Goal: Task Accomplishment & Management: Complete application form

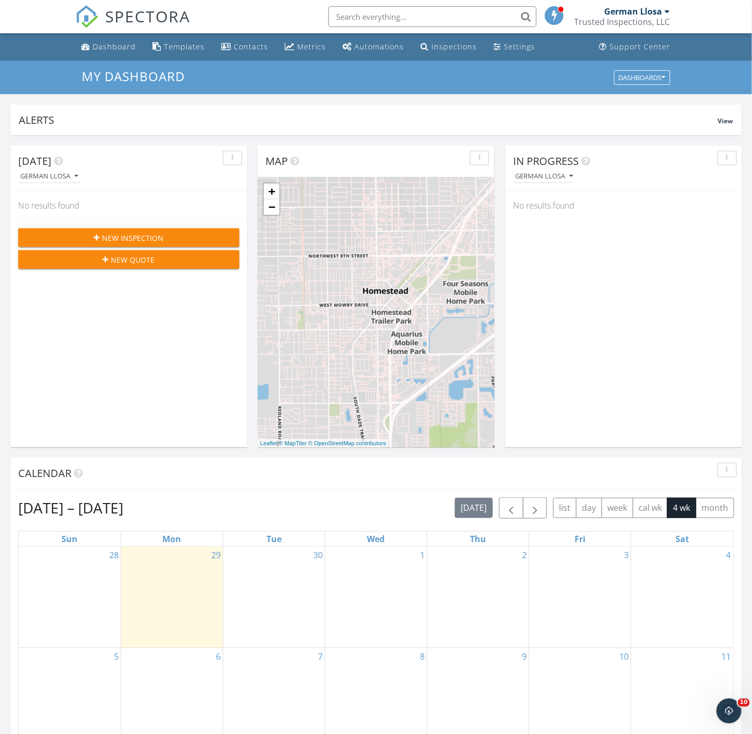
scroll to position [965, 770]
click at [510, 510] on span "button" at bounding box center [511, 508] width 12 height 12
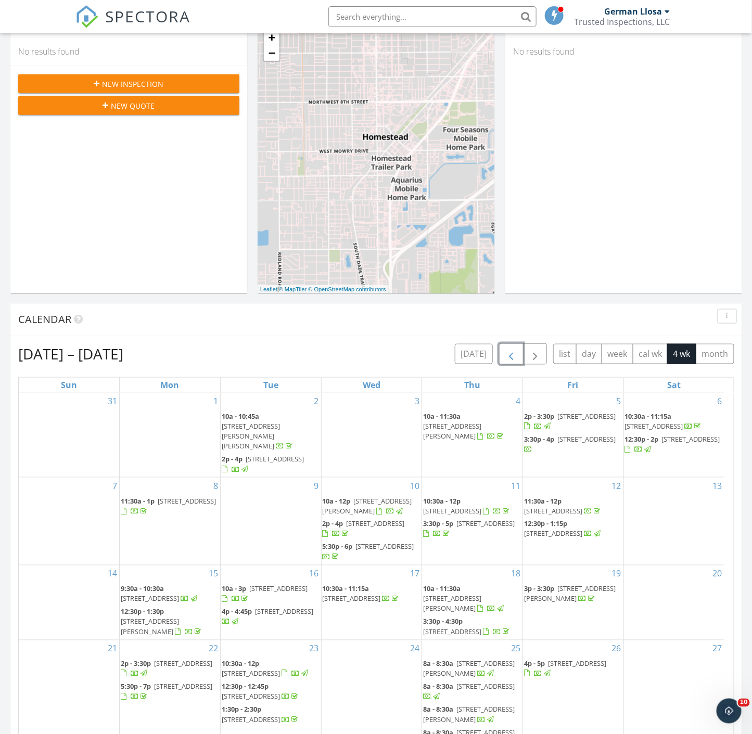
scroll to position [0, 0]
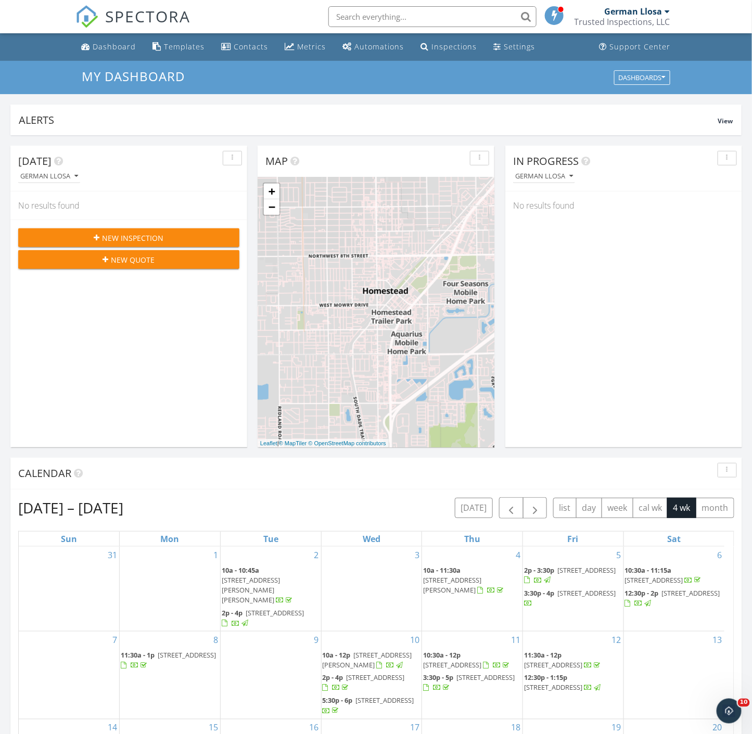
click at [112, 222] on div "New Inspection New Quote" at bounding box center [128, 248] width 237 height 58
click at [117, 232] on span "New Inspection" at bounding box center [132, 237] width 61 height 11
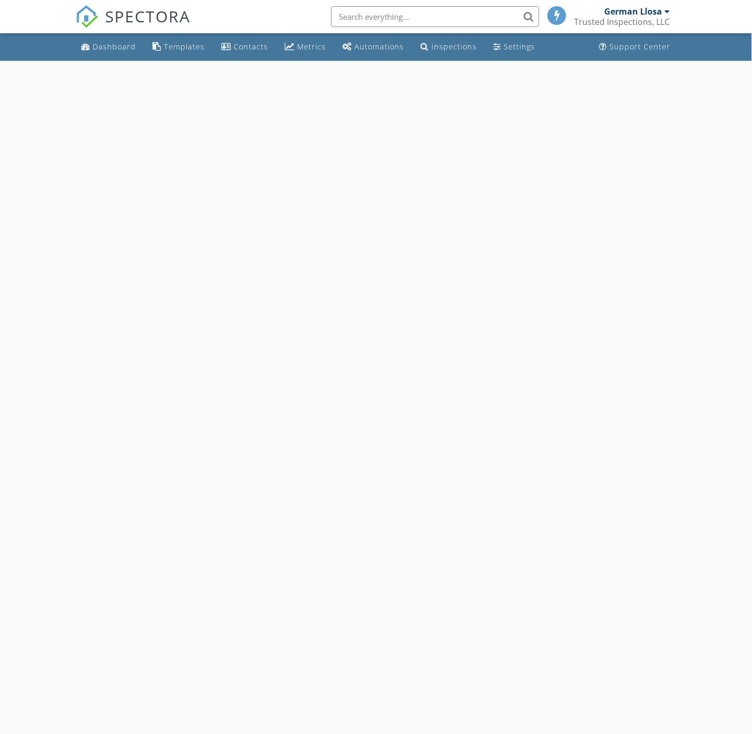
select select "8"
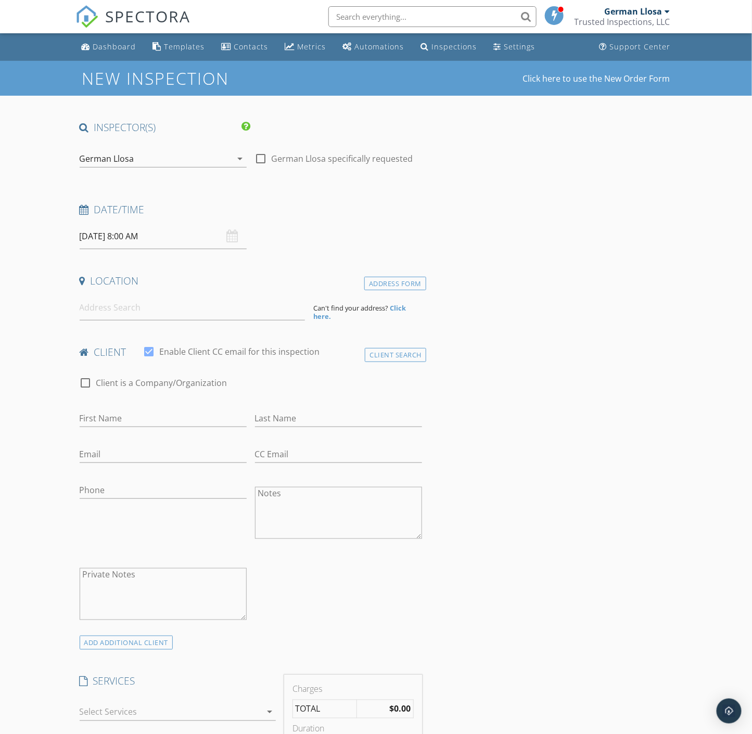
click at [141, 237] on input "09/30/2025 8:00 AM" at bounding box center [163, 236] width 167 height 25
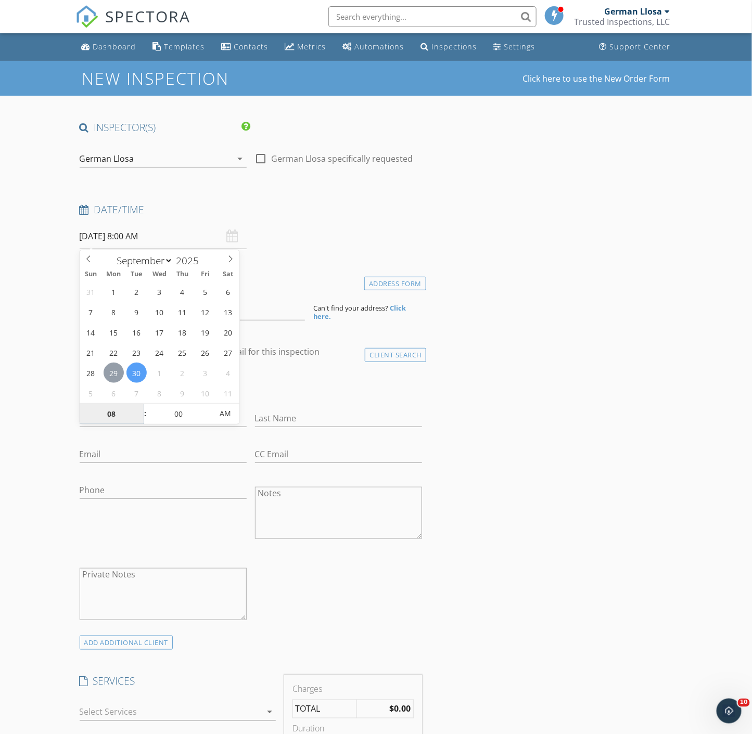
type input "09/29/2025 8:00 AM"
type input "09"
type input "09/29/2025 9:00 AM"
click at [139, 409] on span at bounding box center [139, 409] width 7 height 10
type input "10"
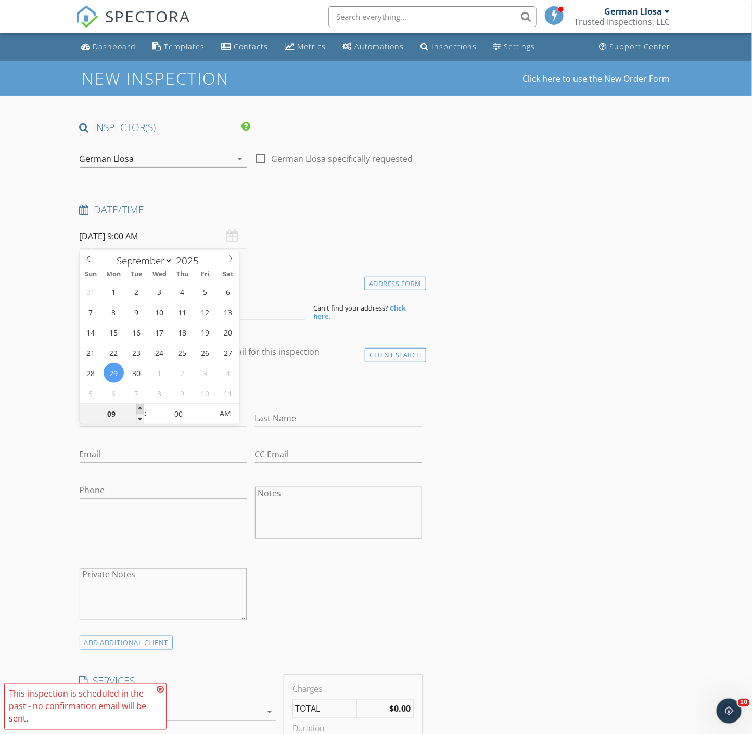
type input "09/29/2025 10:00 AM"
click at [139, 409] on span at bounding box center [139, 409] width 7 height 10
type input "11"
type input "09/29/2025 11:00 AM"
click at [139, 407] on span at bounding box center [139, 409] width 7 height 10
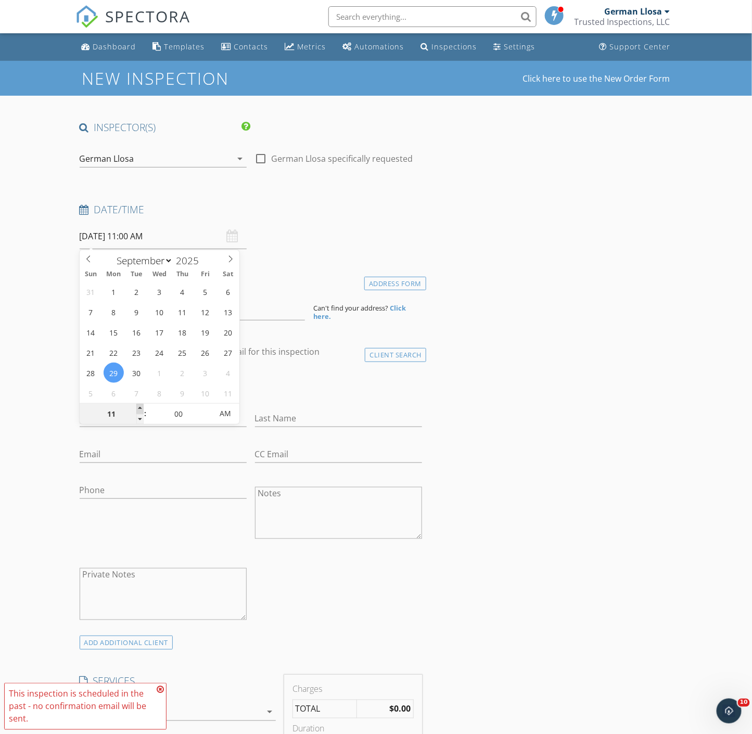
type input "12"
type input "09/29/2025 12:00 PM"
click at [139, 407] on span at bounding box center [139, 409] width 7 height 10
type input "01"
type input "09/29/2025 1:00 PM"
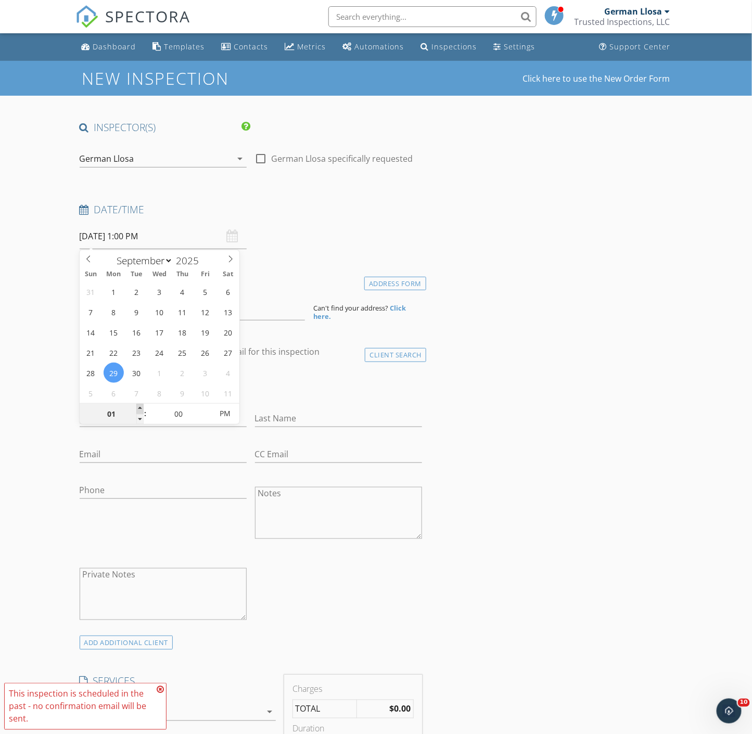
click at [139, 407] on span at bounding box center [139, 409] width 7 height 10
type input "02"
type input "09/29/2025 2:00 PM"
click at [139, 407] on span at bounding box center [139, 409] width 7 height 10
type input "03"
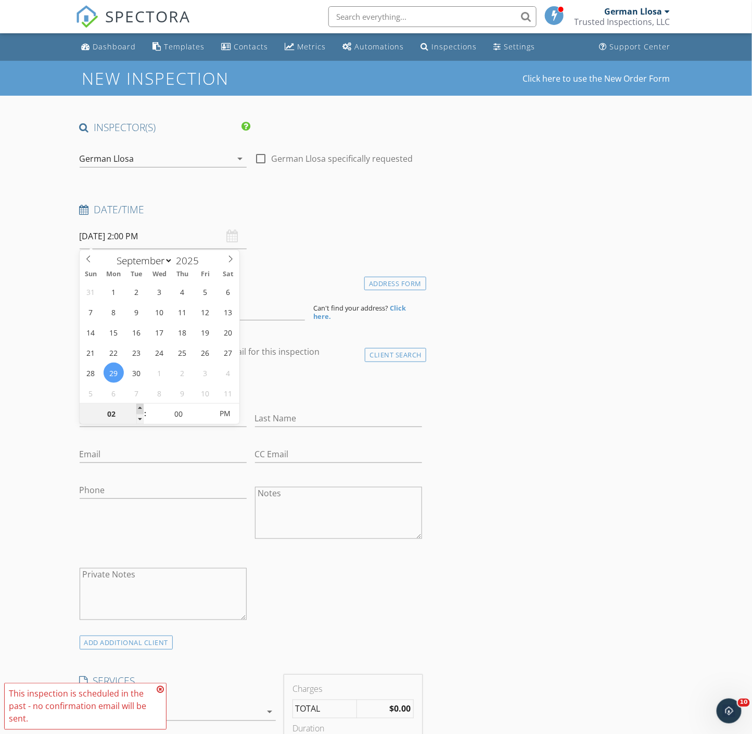
type input "09/29/2025 3:00 PM"
click at [139, 407] on span at bounding box center [139, 409] width 7 height 10
type input "04"
type input "[DATE] 4:00 PM"
click at [139, 407] on span at bounding box center [139, 409] width 7 height 10
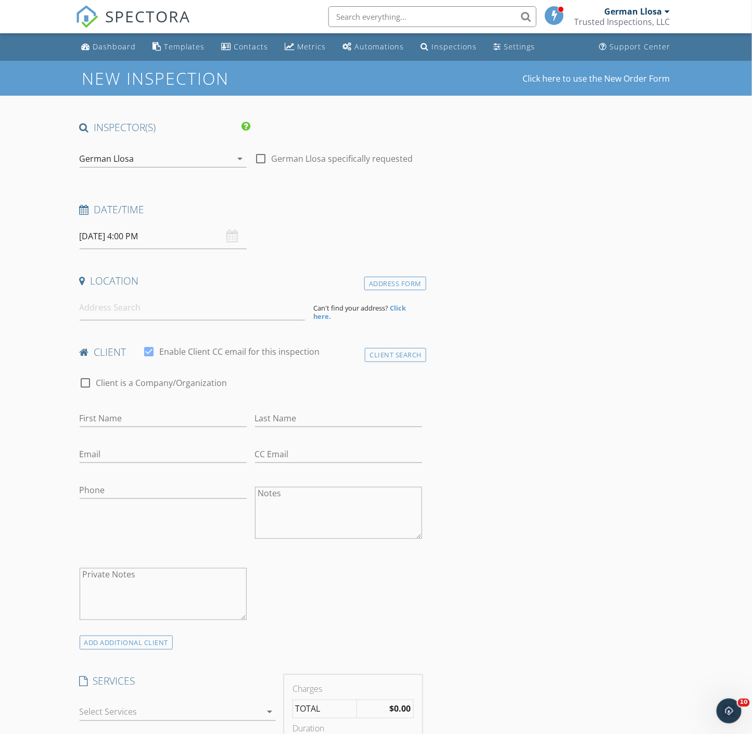
click at [125, 308] on input at bounding box center [193, 307] width 226 height 25
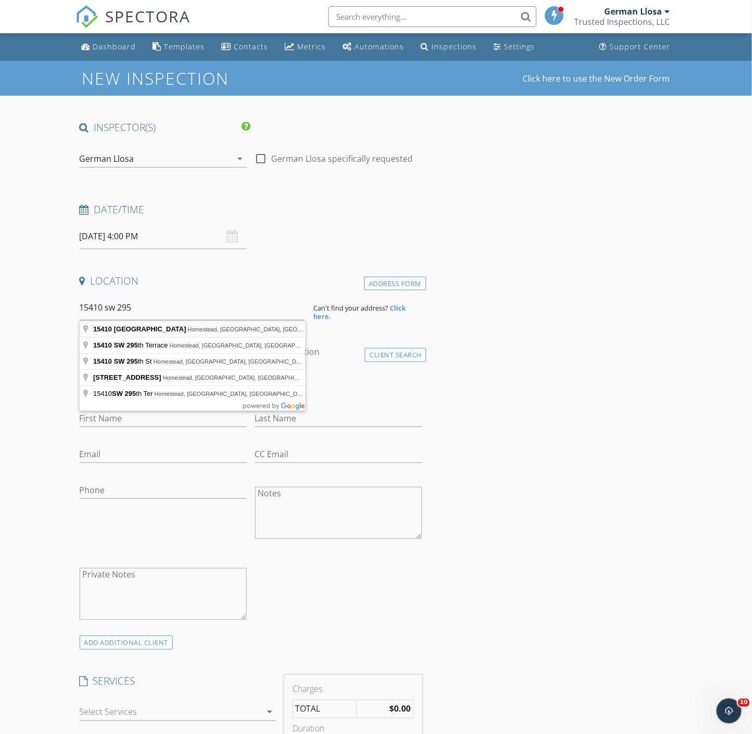
type input "15410 Southwest 295th Street, Homestead, FL, USA"
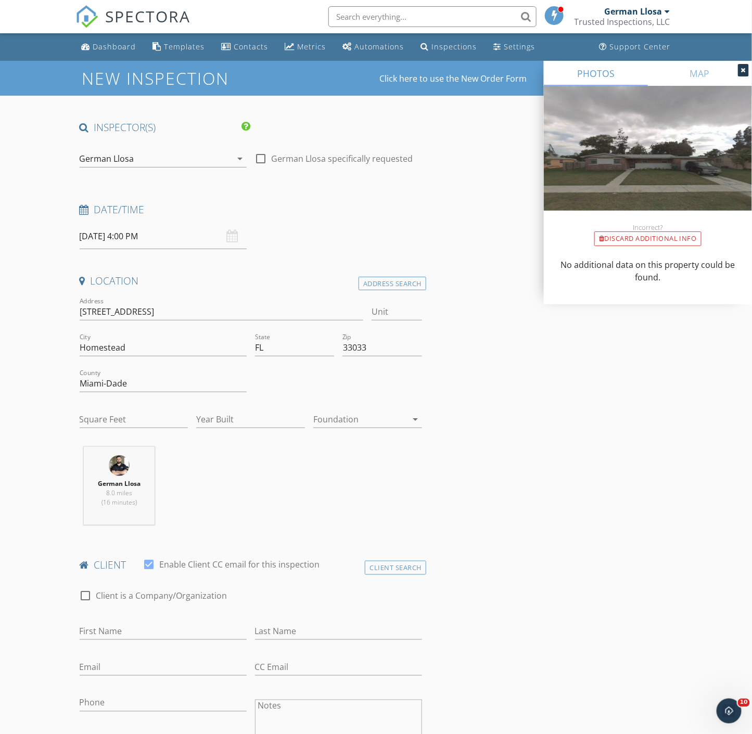
drag, startPoint x: 520, startPoint y: 410, endPoint x: 516, endPoint y: 396, distance: 14.5
click at [259, 414] on input "Year Built" at bounding box center [250, 419] width 109 height 17
type input "1969"
click at [120, 420] on input "Square Feet" at bounding box center [134, 419] width 109 height 17
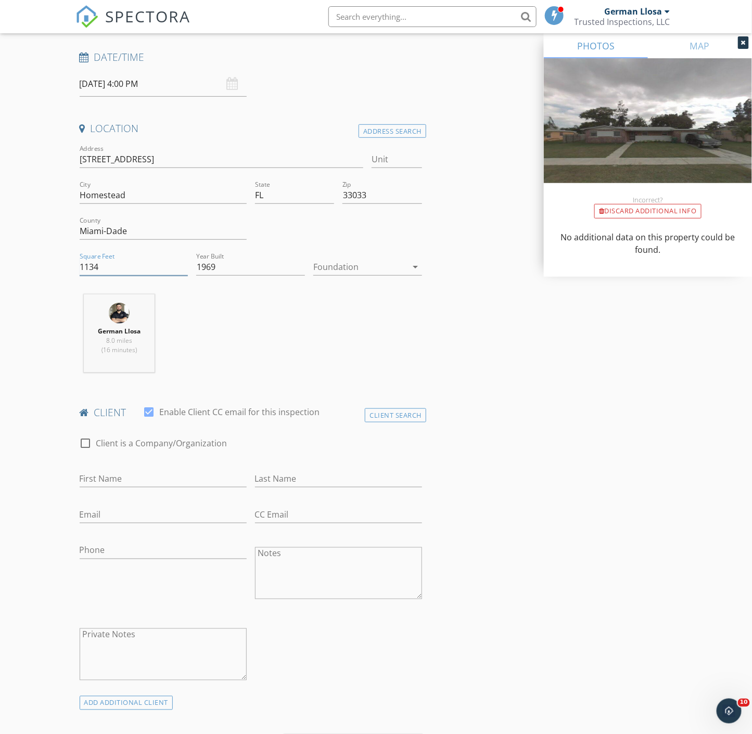
scroll to position [173, 0]
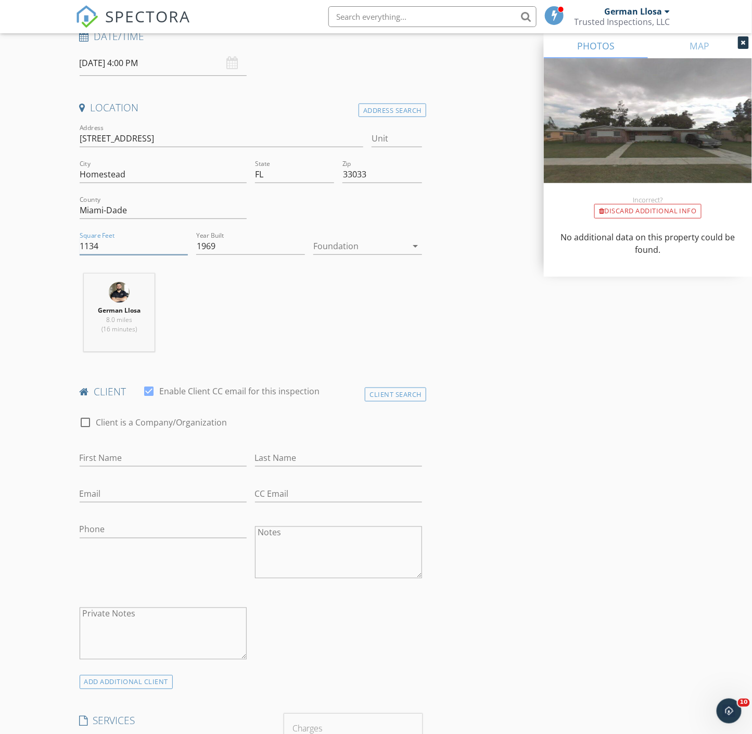
type input "1134"
click at [147, 459] on input "First Name" at bounding box center [163, 457] width 167 height 17
type input "Nahum"
type input "Dunaire"
type input "[EMAIL_ADDRESS][DOMAIN_NAME]"
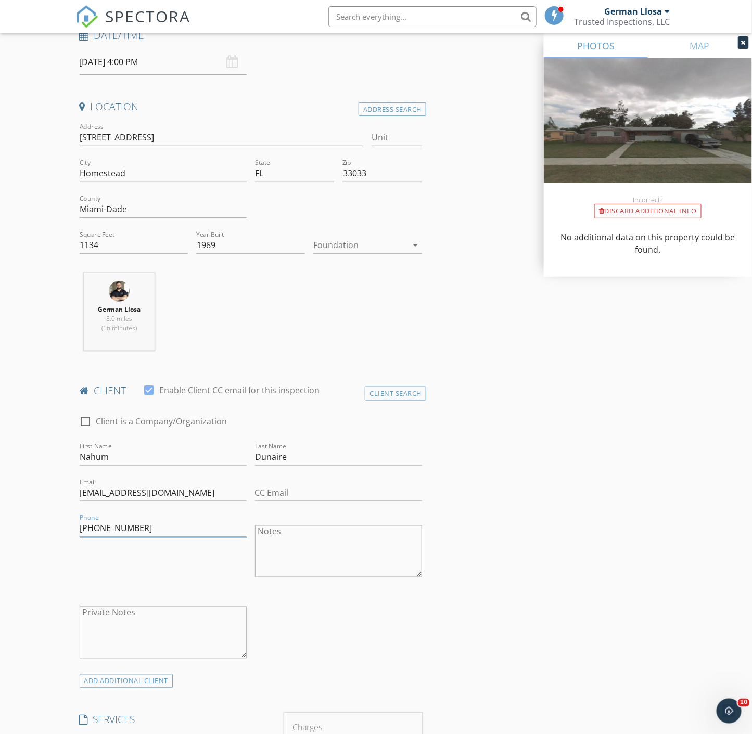
scroll to position [404, 0]
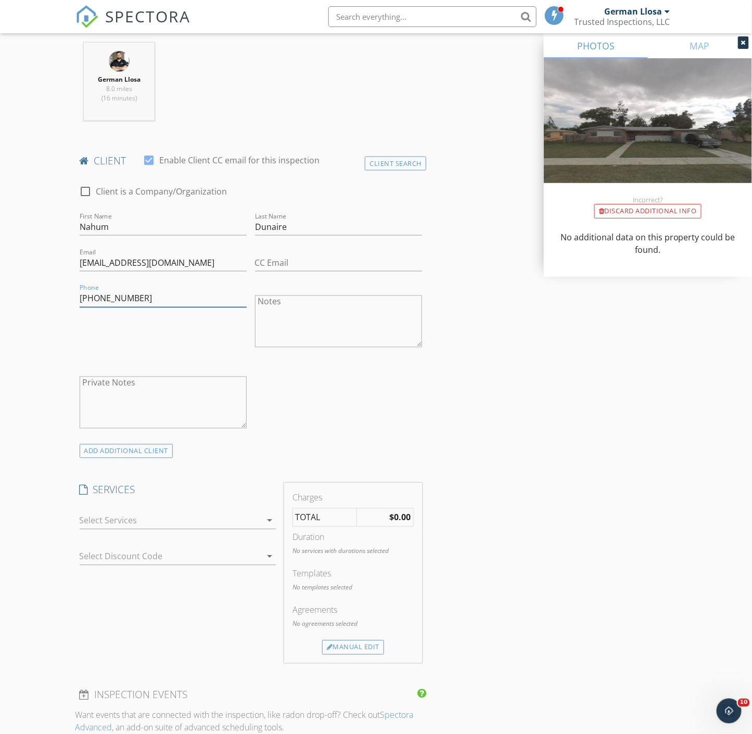
type input "[PHONE_NUMBER]"
click at [139, 516] on div at bounding box center [171, 520] width 182 height 17
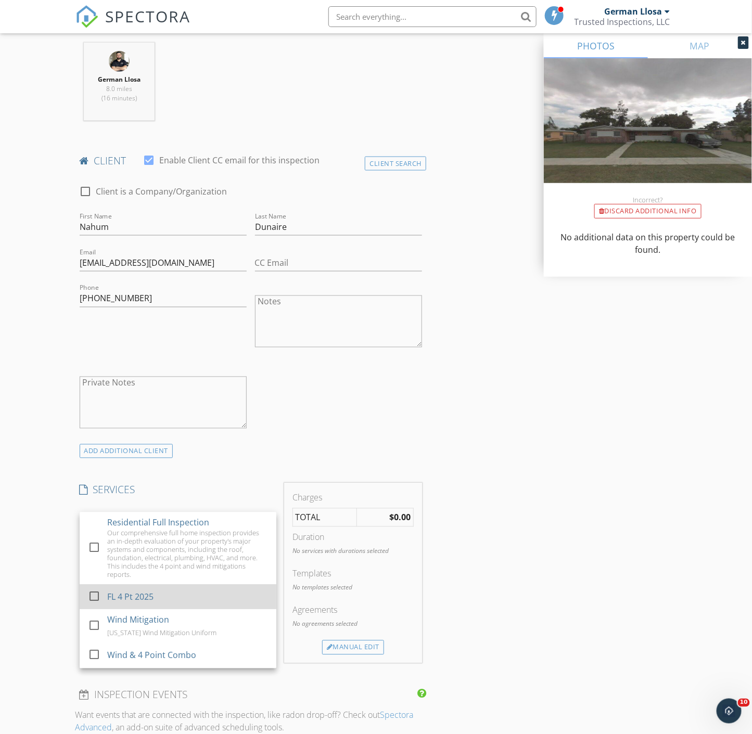
click at [137, 602] on div "FL 4 Pt 2025" at bounding box center [130, 597] width 46 height 12
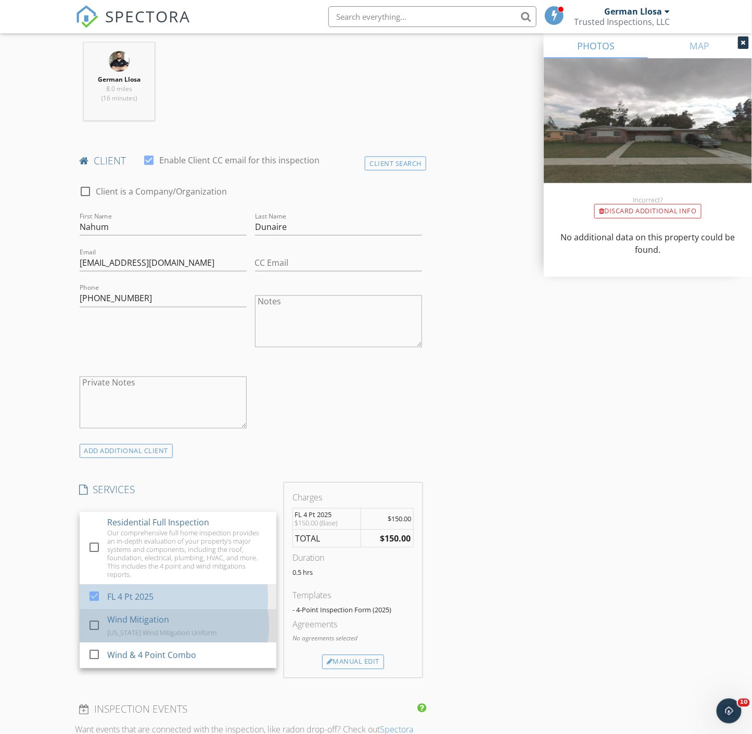
click at [136, 620] on div "Wind Mitigation" at bounding box center [138, 620] width 62 height 12
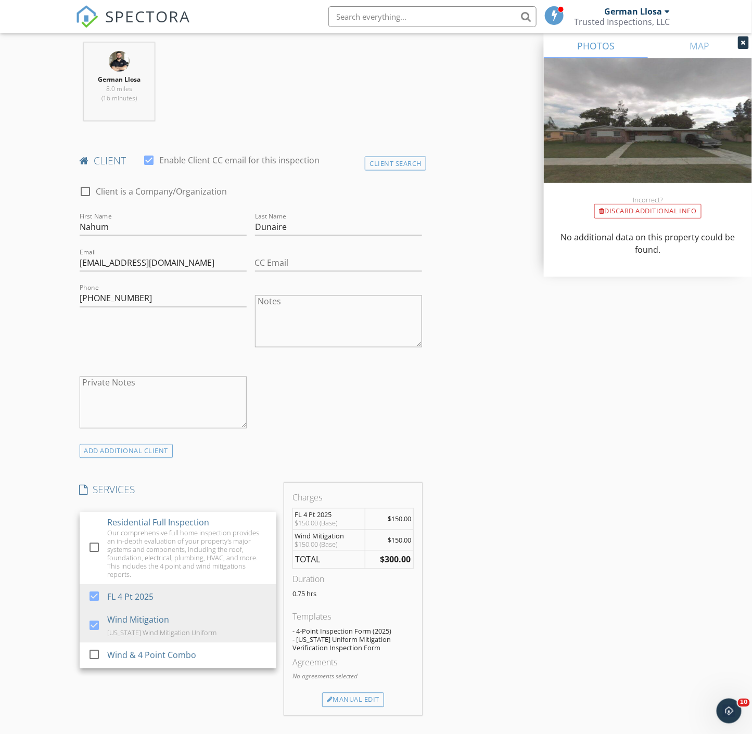
click at [33, 611] on div "New Inspection Click here to use the New Order Form INSPECTOR(S) check_box Germ…" at bounding box center [376, 578] width 752 height 1843
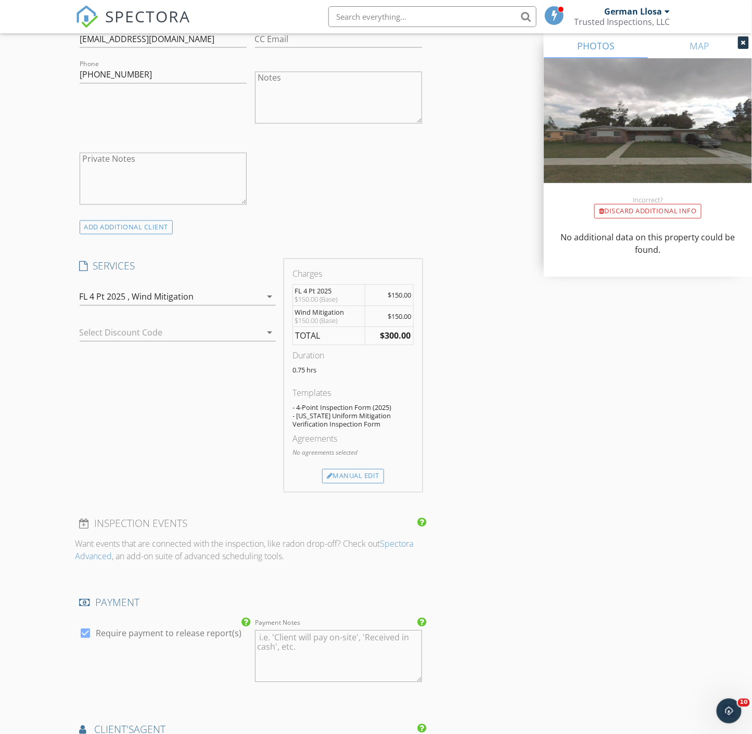
scroll to position [636, 0]
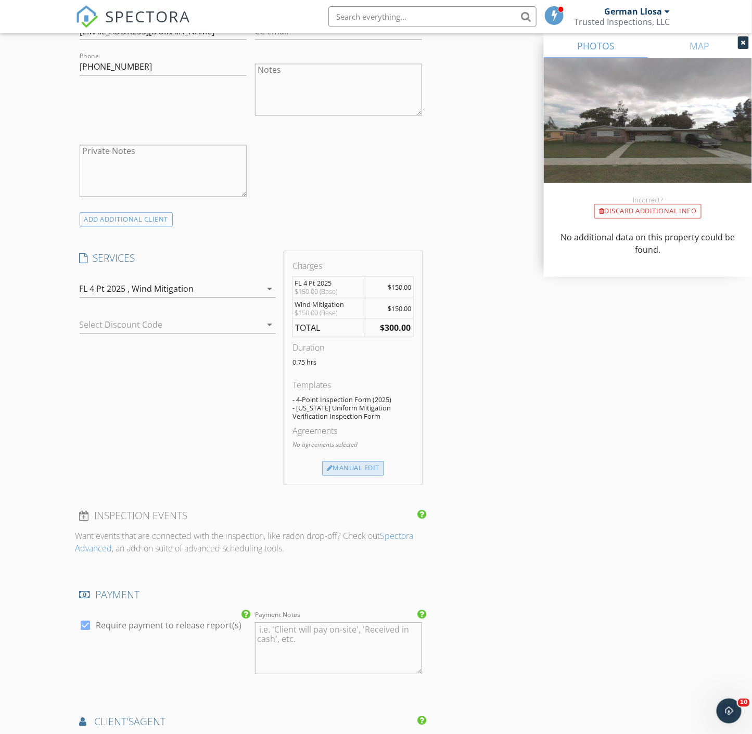
click at [359, 462] on div "Manual Edit" at bounding box center [353, 468] width 62 height 15
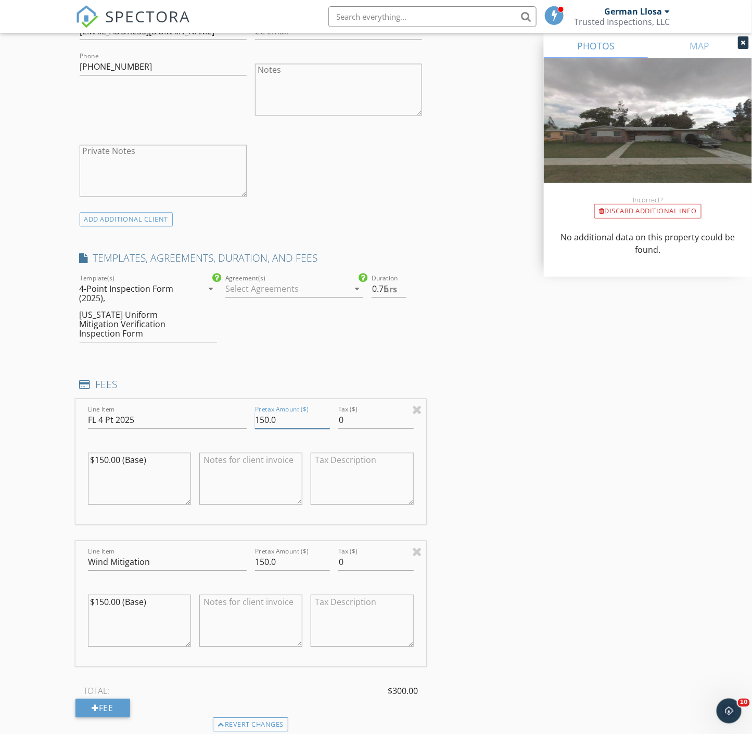
drag, startPoint x: 262, startPoint y: 410, endPoint x: 267, endPoint y: 411, distance: 5.3
click at [267, 412] on input "150.0" at bounding box center [292, 420] width 75 height 17
type input "145.0"
click at [458, 440] on div "INSPECTOR(S) check_box German Llosa PRIMARY German Llosa arrow_drop_down check_…" at bounding box center [375, 488] width 601 height 2006
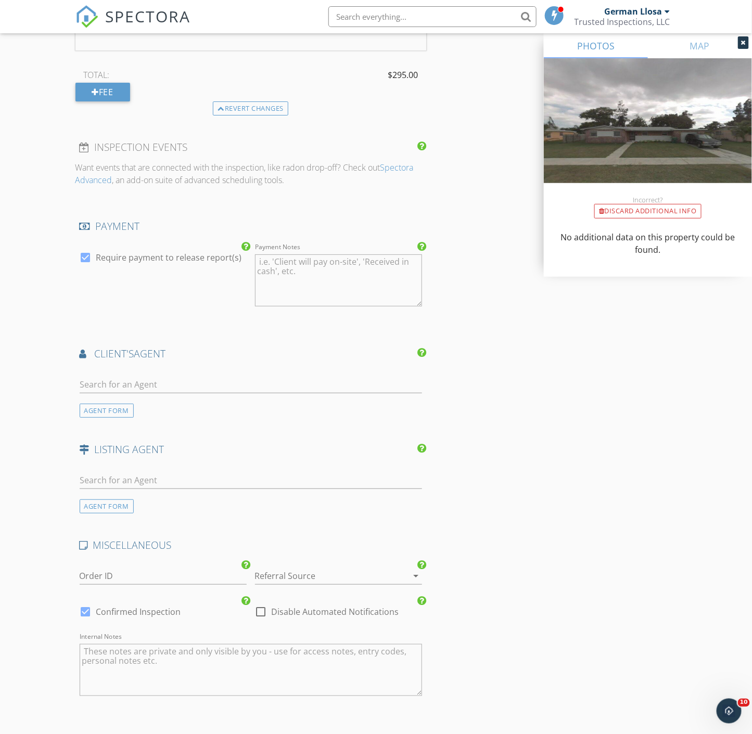
scroll to position [1329, 0]
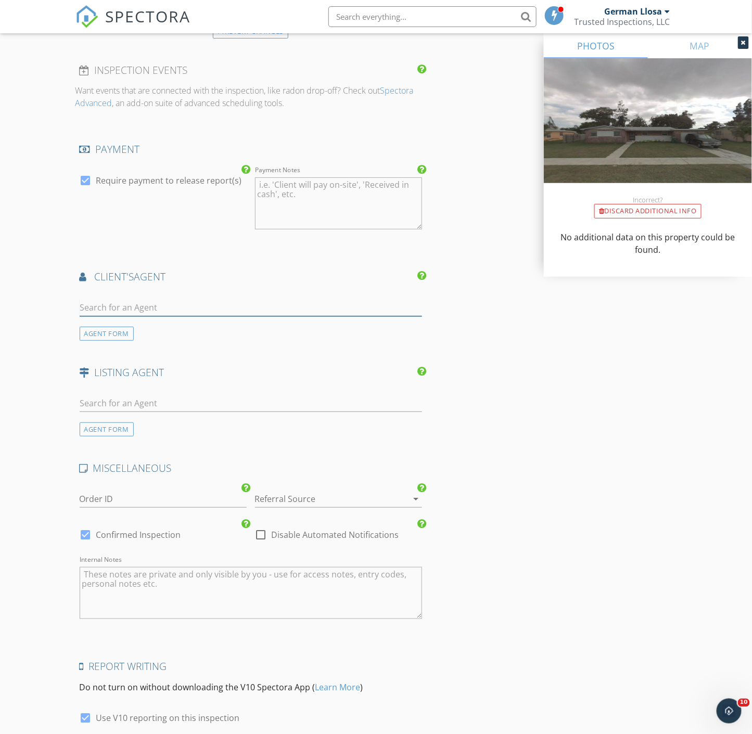
click at [151, 299] on input "text" at bounding box center [251, 307] width 342 height 17
click at [84, 327] on div "AGENT FORM" at bounding box center [107, 334] width 54 height 14
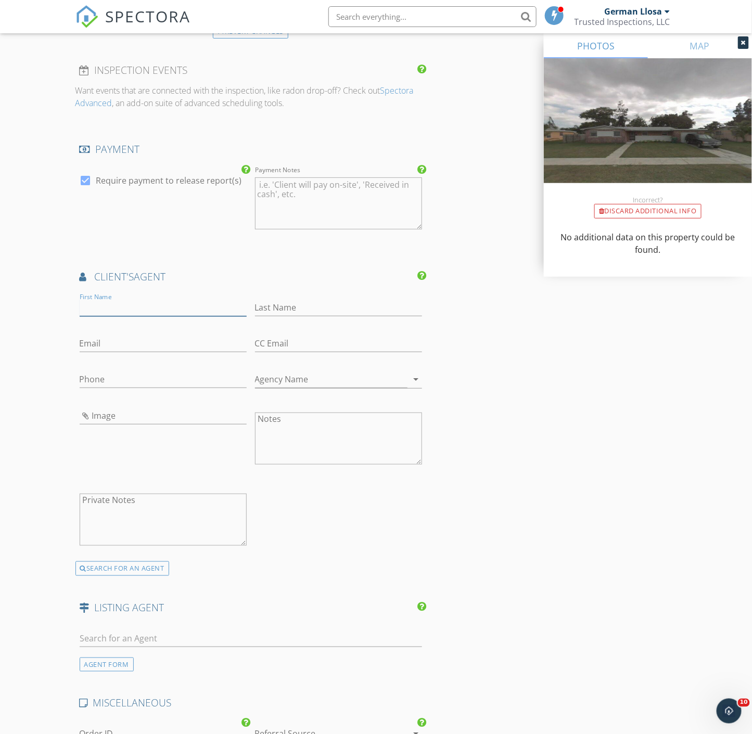
click at [154, 299] on input "First Name" at bounding box center [163, 307] width 167 height 17
type input "Yoanka"
type input "Cobas"
type input "[EMAIL_ADDRESS][DOMAIN_NAME]"
type input "[PHONE_NUMBER]"
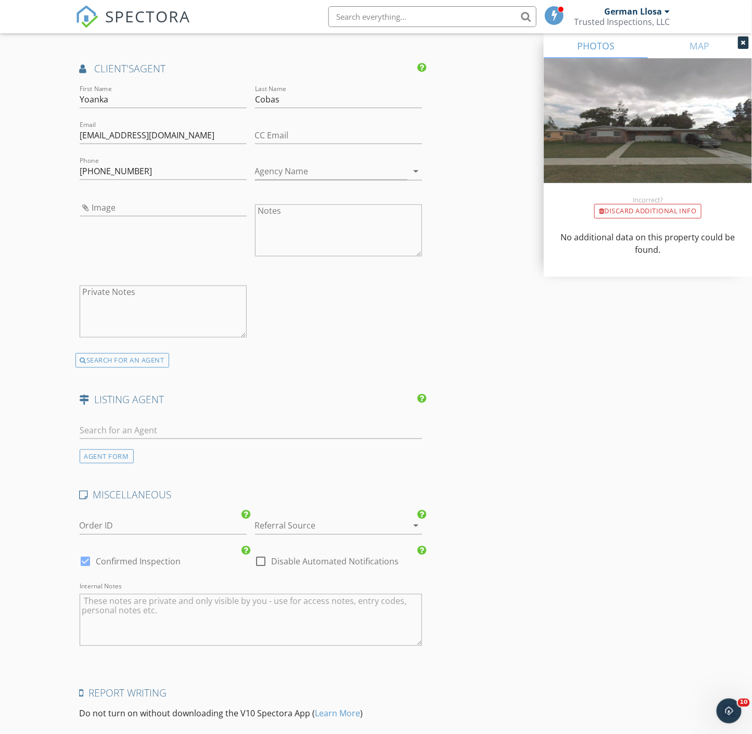
scroll to position [0, 0]
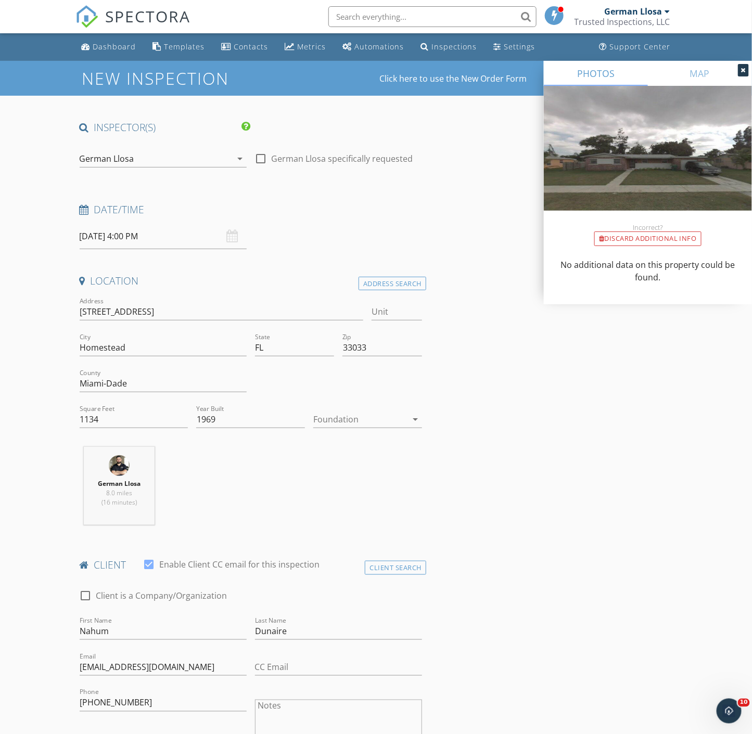
drag, startPoint x: 512, startPoint y: 527, endPoint x: 454, endPoint y: 226, distance: 307.2
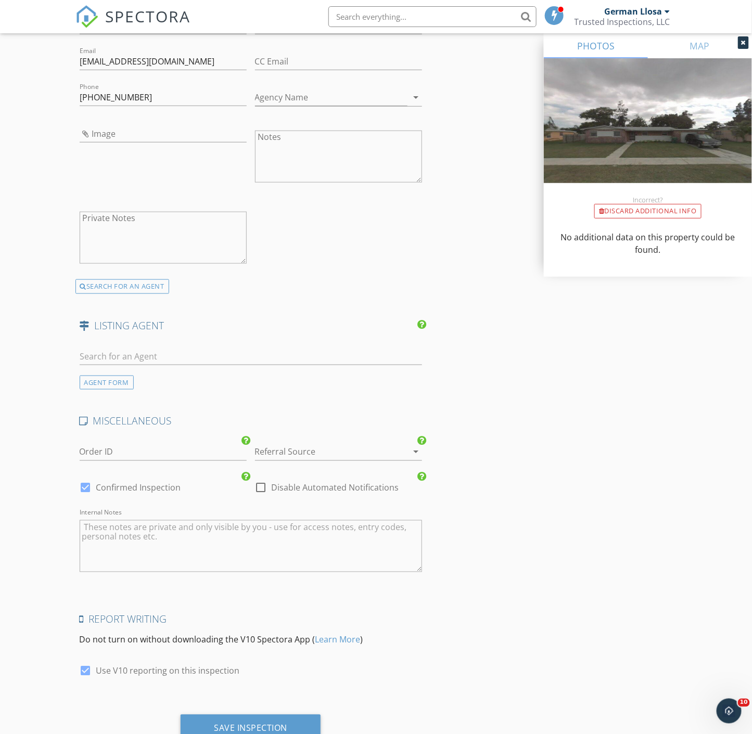
drag, startPoint x: 569, startPoint y: 467, endPoint x: 572, endPoint y: 659, distance: 192.0
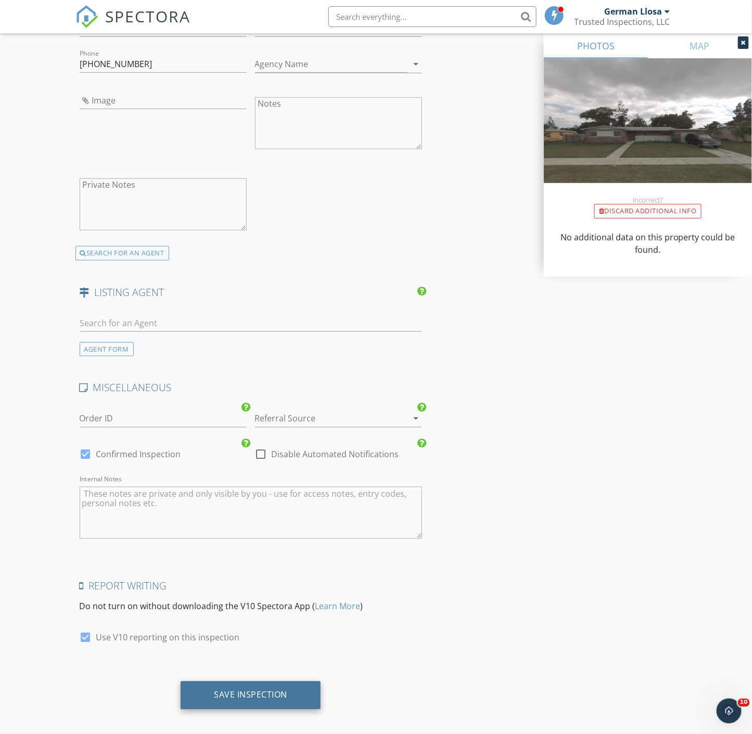
drag, startPoint x: 287, startPoint y: 681, endPoint x: 298, endPoint y: 680, distance: 11.0
click at [287, 681] on div "Save Inspection" at bounding box center [250, 695] width 140 height 28
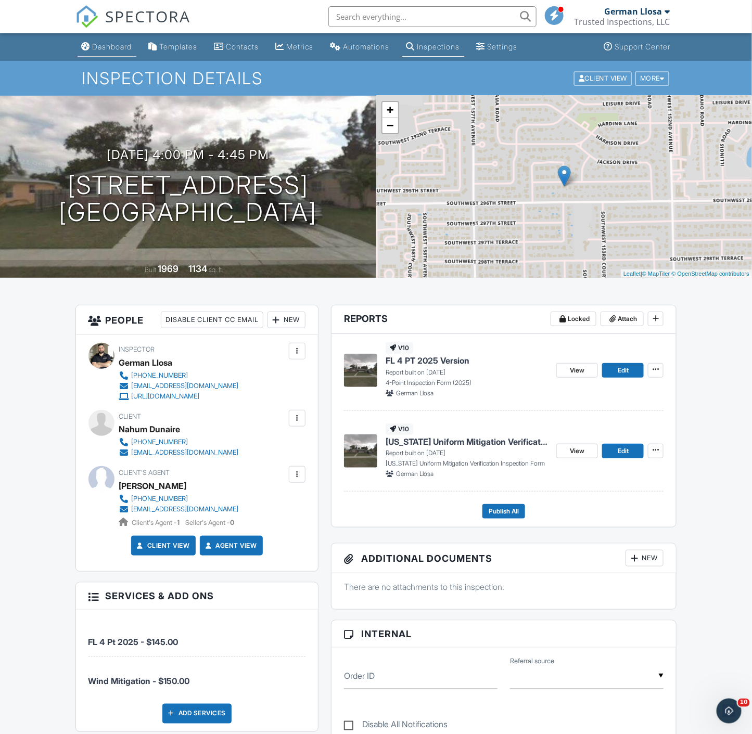
click at [105, 45] on div "Dashboard" at bounding box center [113, 46] width 40 height 9
